Goal: Task Accomplishment & Management: Complete application form

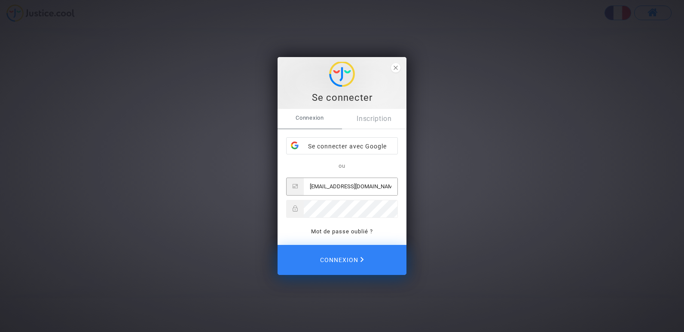
type input "linda08000@msn.com"
click at [277, 245] on button "Connexion" at bounding box center [341, 260] width 129 height 30
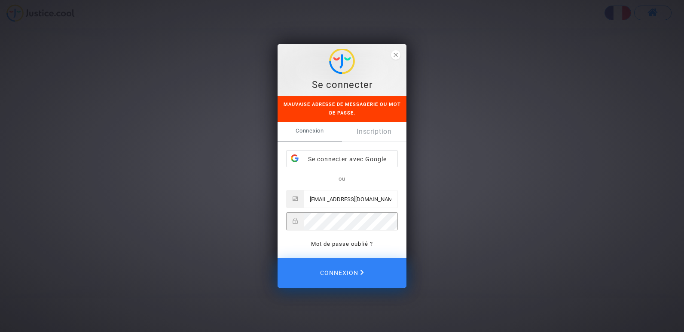
click at [277, 258] on button "Connexion" at bounding box center [341, 273] width 129 height 30
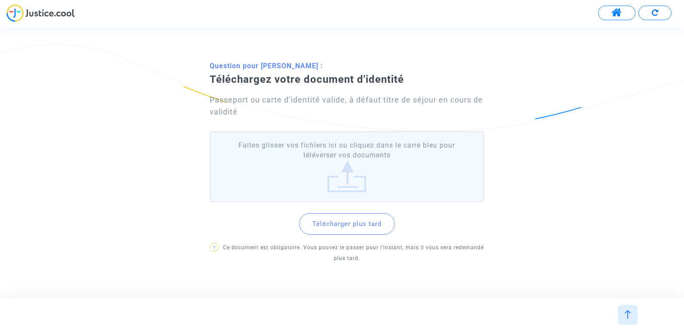
click at [338, 163] on label "Faites glisser vos fichiers ici ou cliquez dans le carré bleu pour téléverser v…" at bounding box center [347, 166] width 274 height 71
click at [0, 0] on input "Faites glisser vos fichiers ici ou cliquez dans le carré bleu pour téléverser v…" at bounding box center [0, 0] width 0 height 0
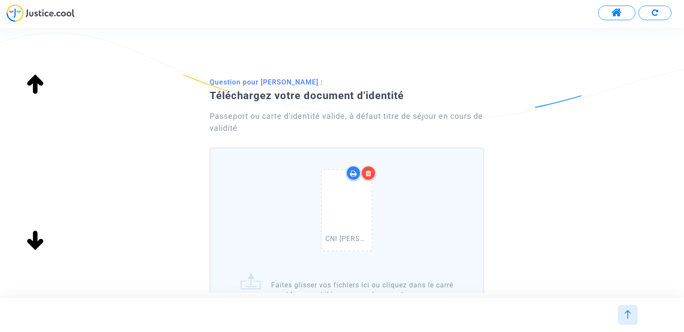
scroll to position [168, 0]
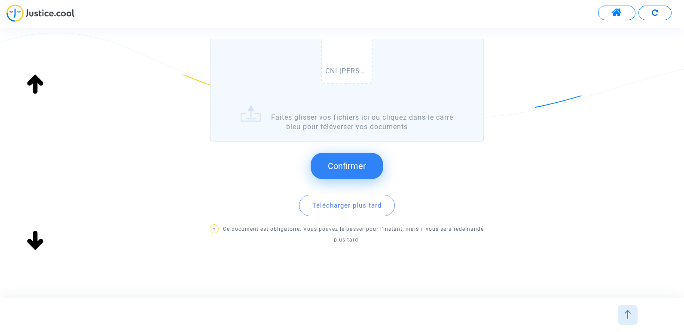
click at [349, 163] on span "Confirmer" at bounding box center [347, 166] width 38 height 10
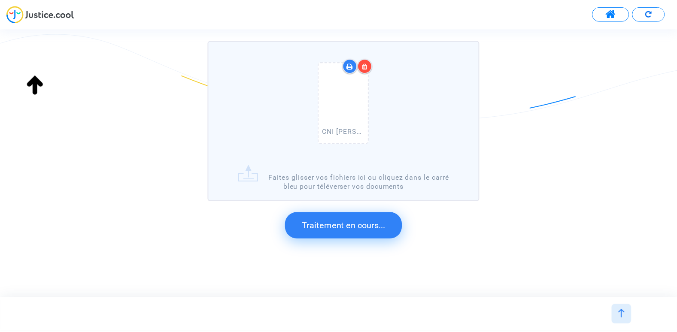
scroll to position [0, 0]
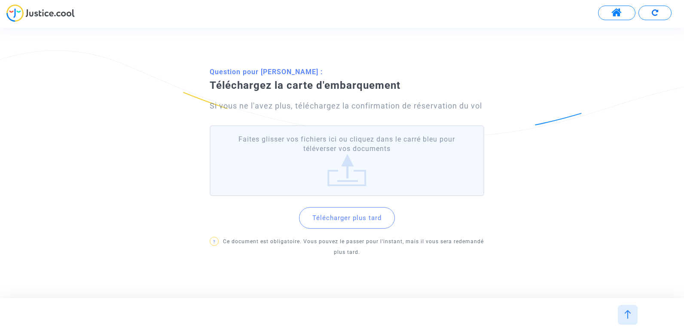
click at [384, 213] on button "Télécharger plus tard" at bounding box center [347, 217] width 96 height 21
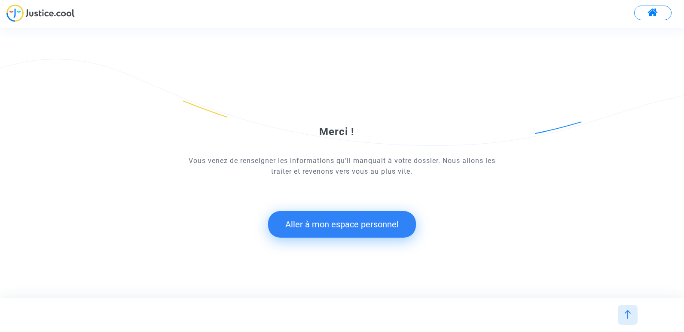
click at [353, 222] on button "Aller à mon espace personnel" at bounding box center [342, 224] width 148 height 27
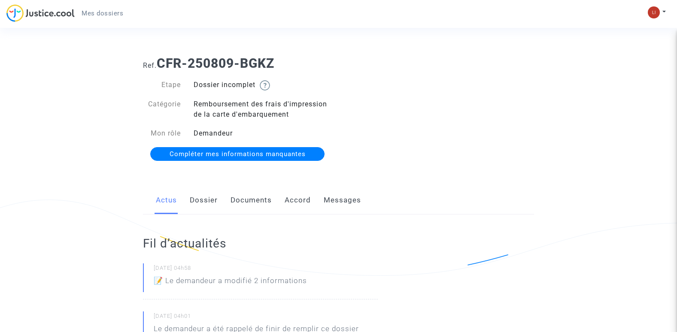
click at [280, 152] on span "Compléter mes informations manquantes" at bounding box center [238, 154] width 136 height 8
